Goal: Information Seeking & Learning: Check status

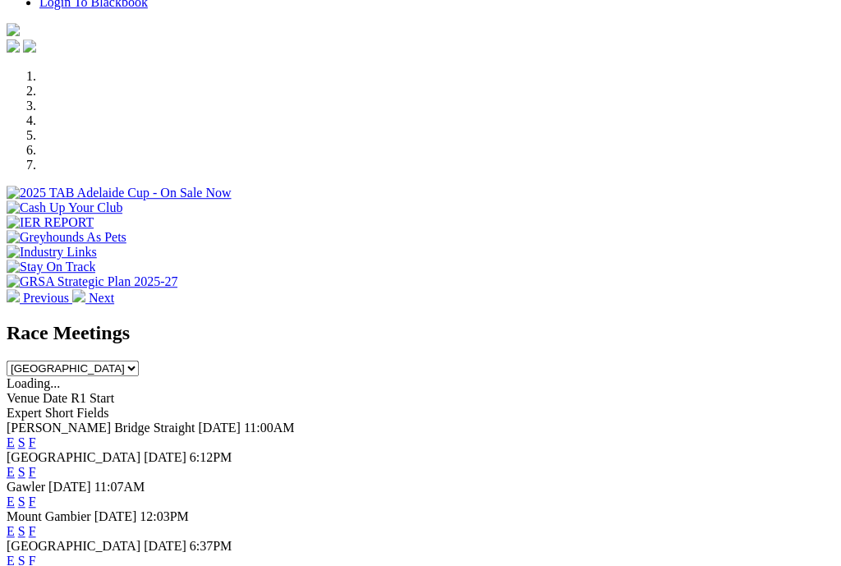
scroll to position [524, 0]
click at [36, 553] on link "F" at bounding box center [32, 560] width 7 height 14
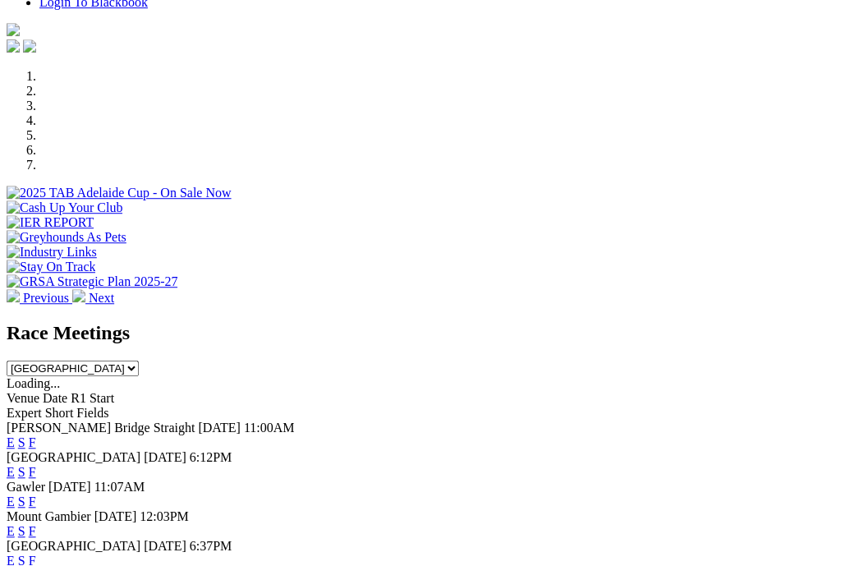
scroll to position [524, 0]
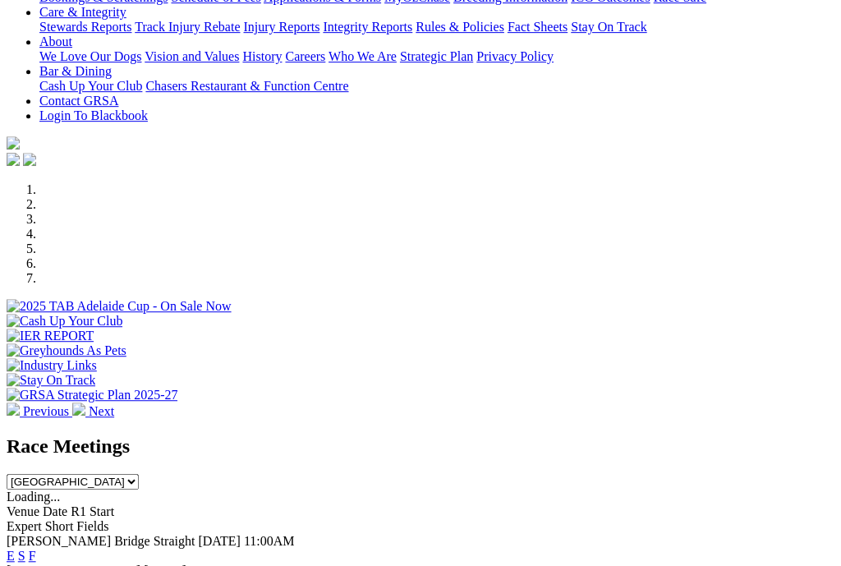
scroll to position [410, 0]
click at [36, 549] on link "F" at bounding box center [32, 556] width 7 height 14
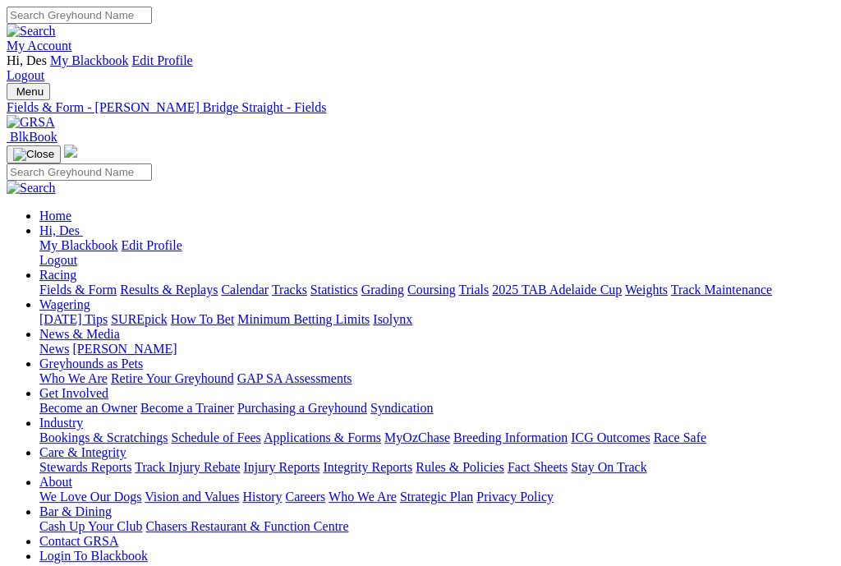
click at [196, 282] on link "Results & Replays" at bounding box center [169, 289] width 98 height 14
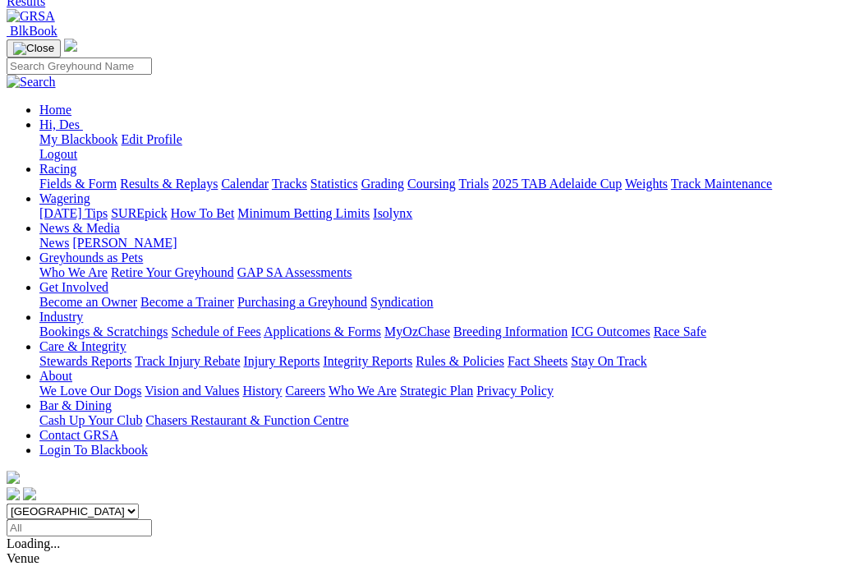
scroll to position [102, 0]
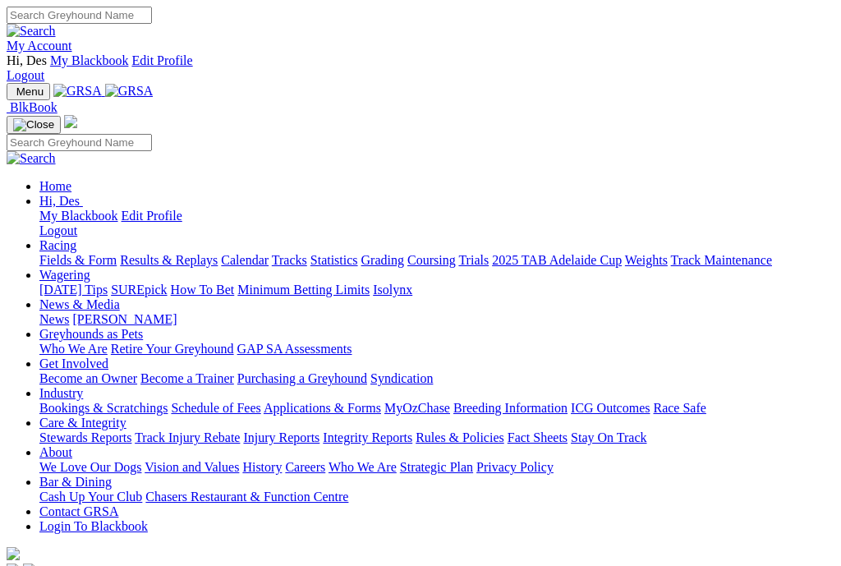
scroll to position [500, 0]
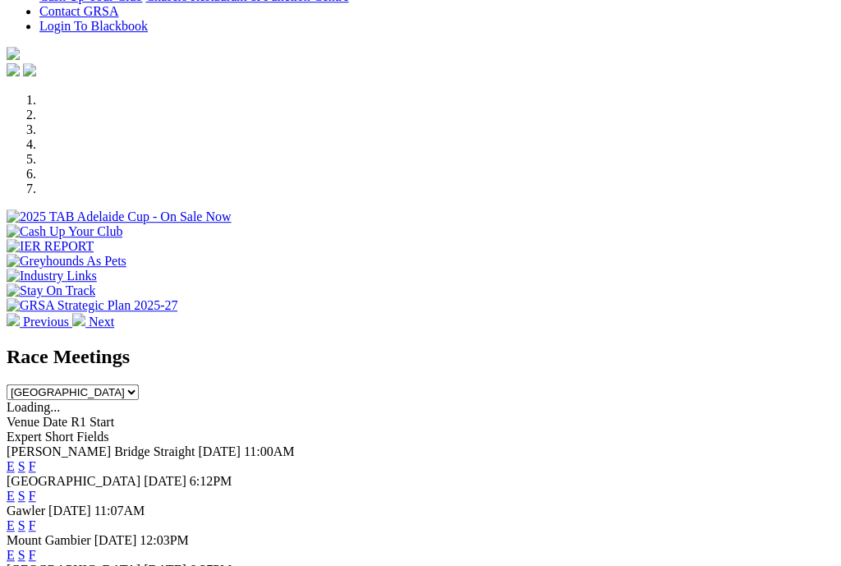
click at [36, 488] on link "F" at bounding box center [32, 495] width 7 height 14
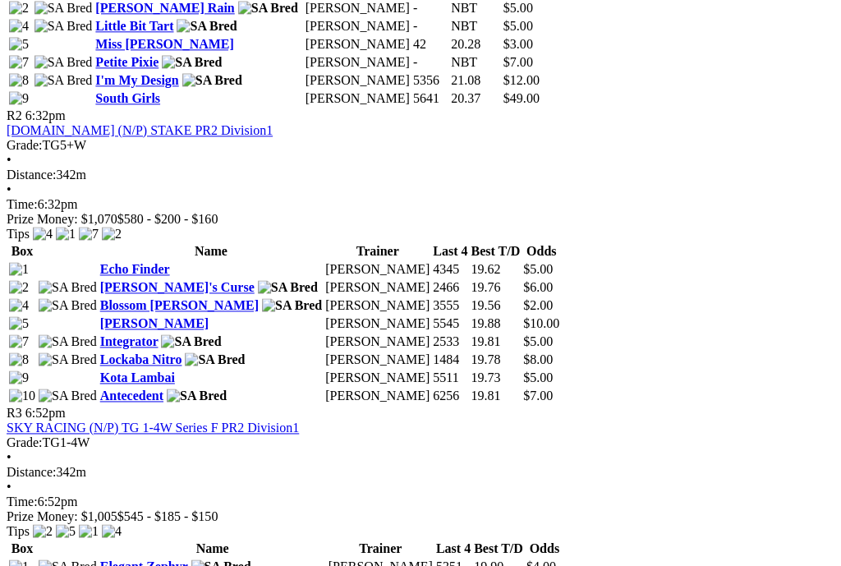
scroll to position [1085, 0]
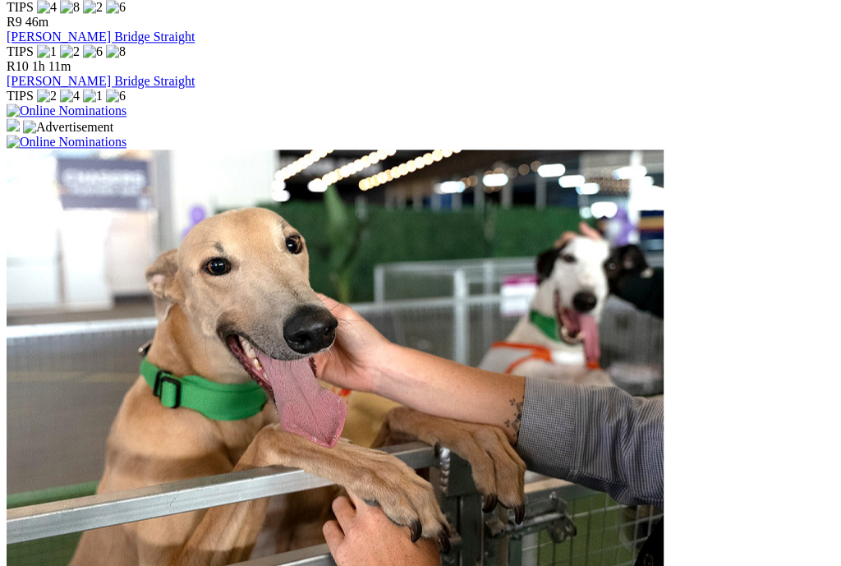
scroll to position [1238, 0]
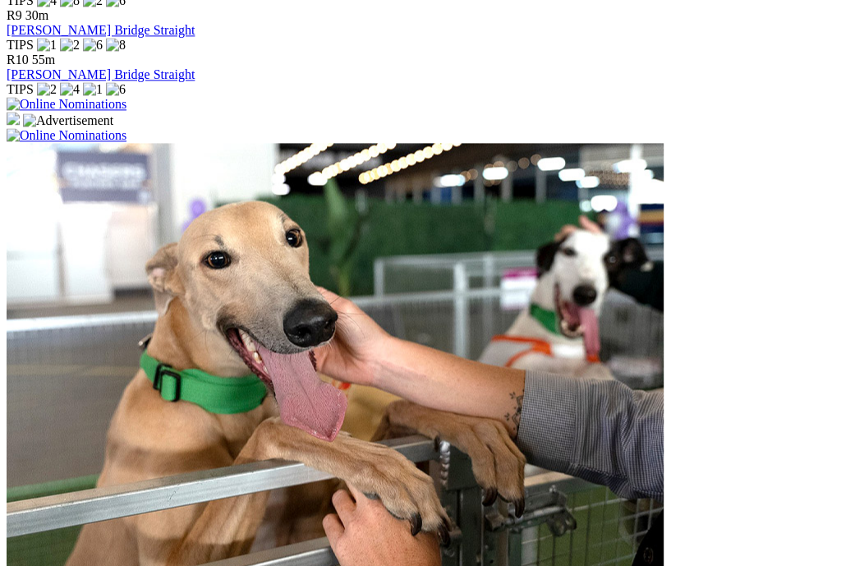
scroll to position [1241, 0]
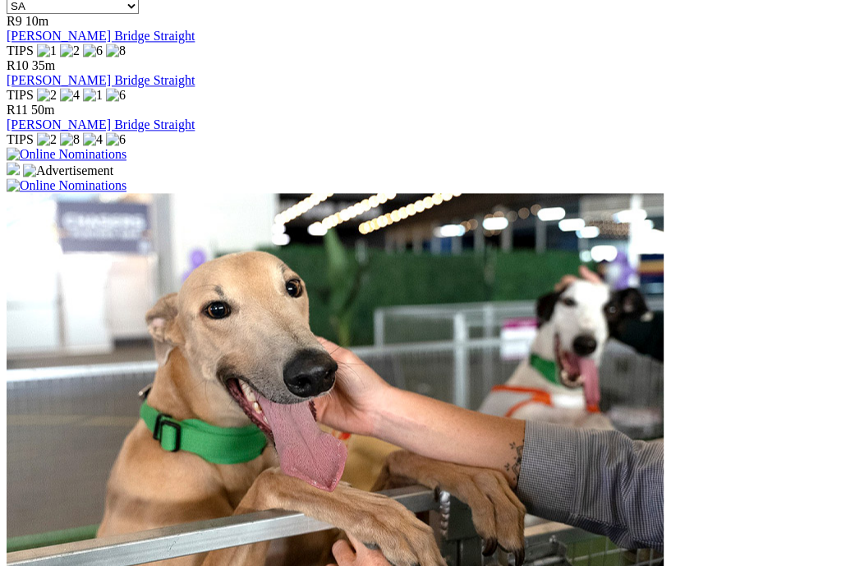
scroll to position [1222, 2]
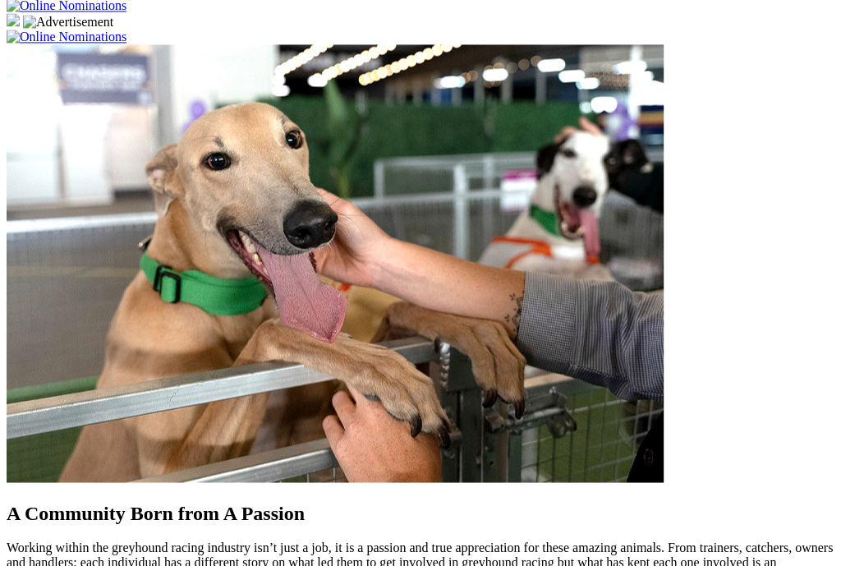
scroll to position [1372, 0]
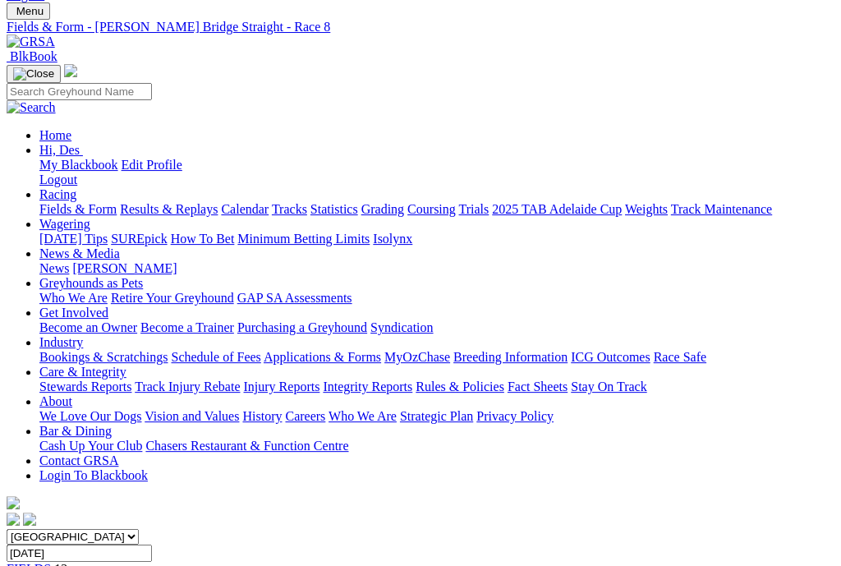
scroll to position [76, 0]
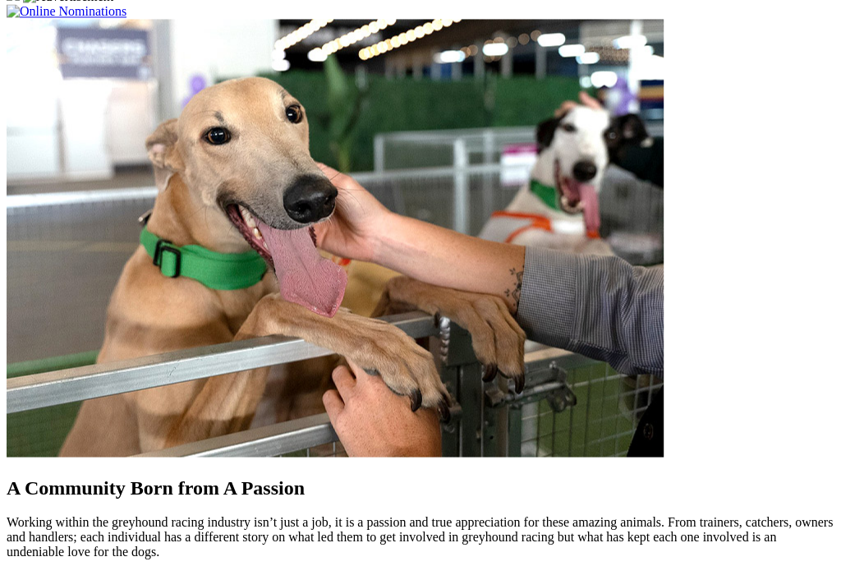
scroll to position [1398, 0]
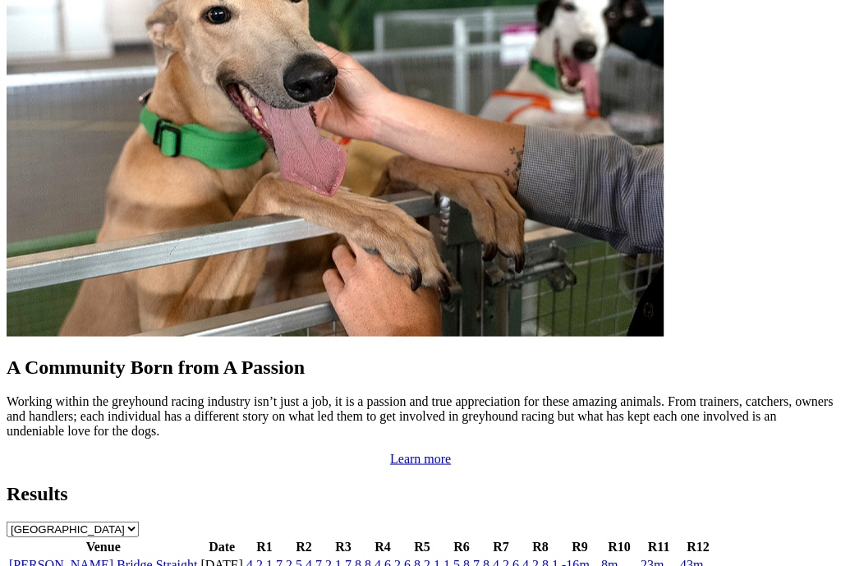
scroll to position [1520, 0]
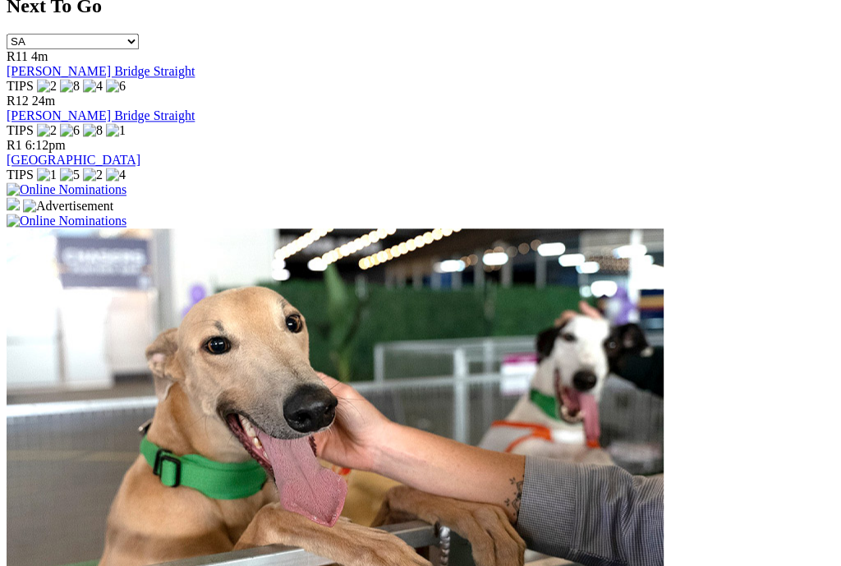
scroll to position [1190, 0]
